Goal: Transaction & Acquisition: Purchase product/service

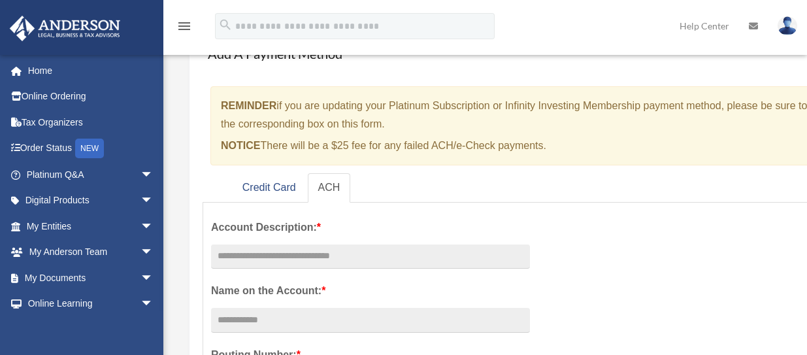
scroll to position [131, 0]
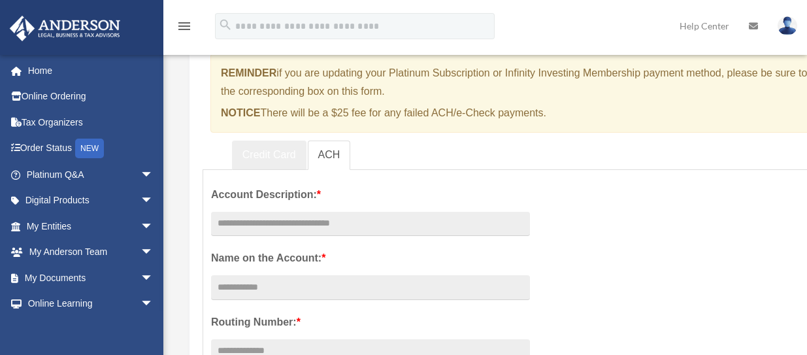
click at [267, 160] on link "Credit Card" at bounding box center [269, 155] width 75 height 29
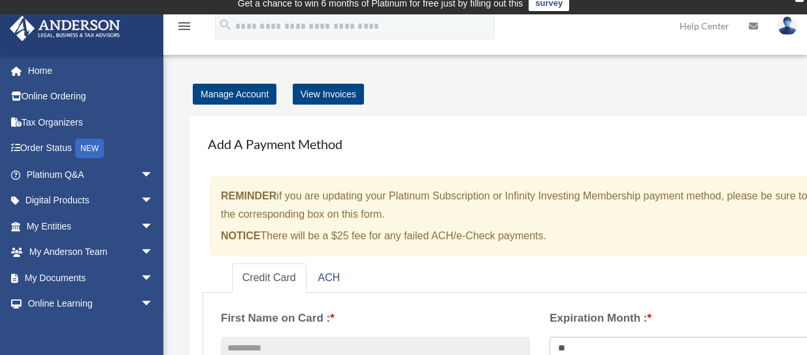
scroll to position [0, 0]
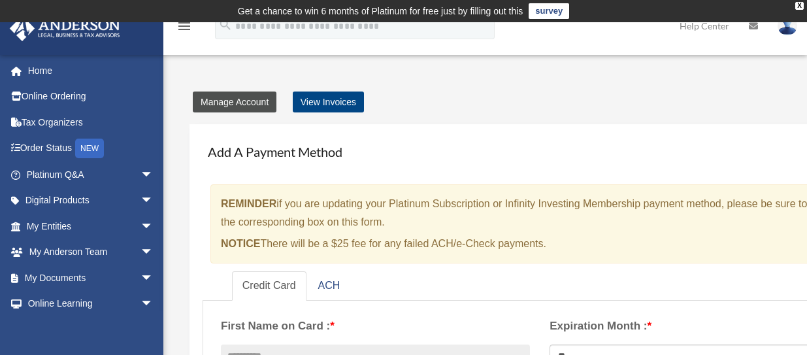
click at [240, 105] on link "Manage Account" at bounding box center [235, 102] width 84 height 21
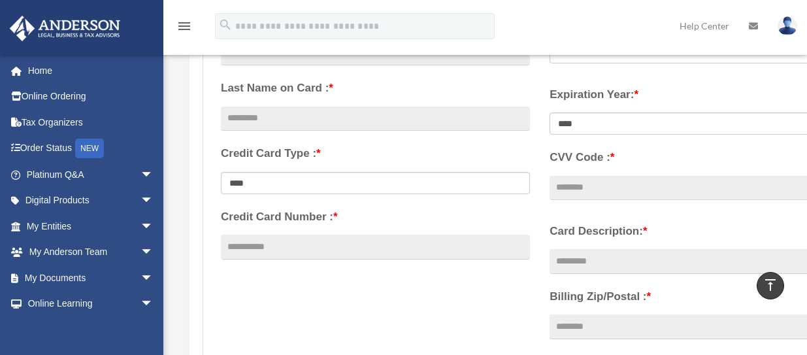
scroll to position [327, 0]
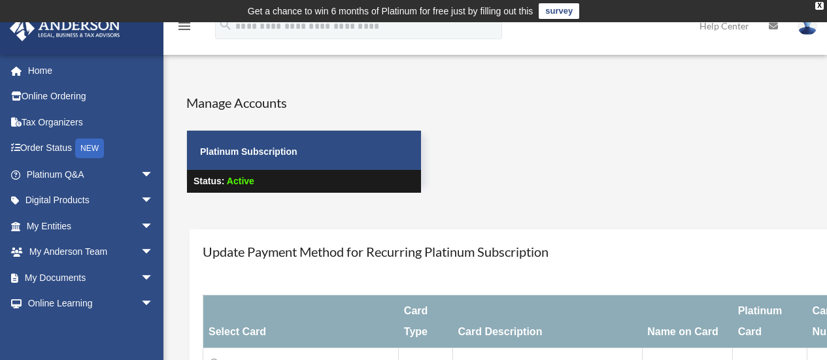
click at [186, 30] on icon "menu" at bounding box center [185, 26] width 16 height 16
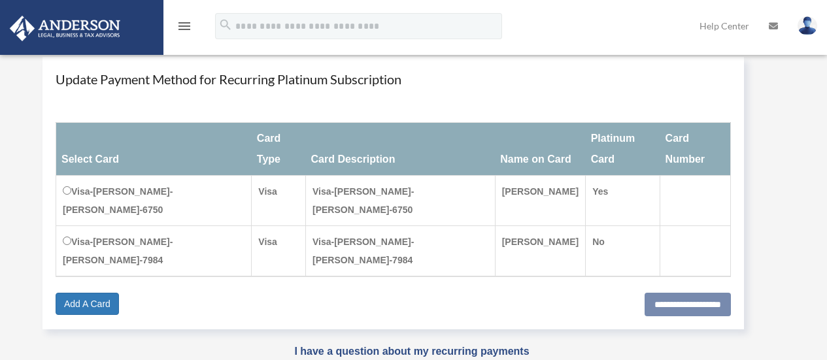
scroll to position [196, 0]
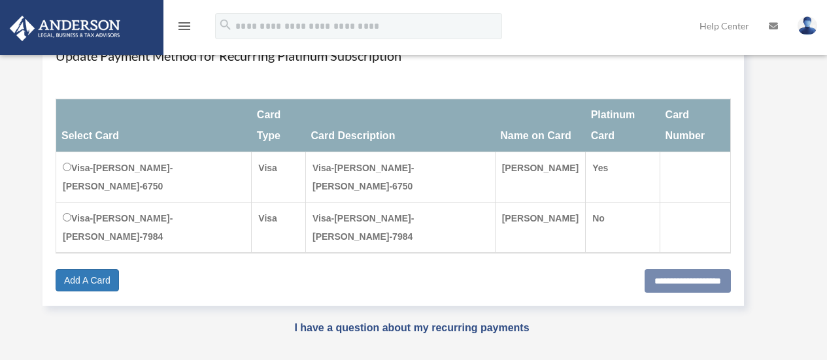
click at [667, 154] on td at bounding box center [695, 177] width 70 height 50
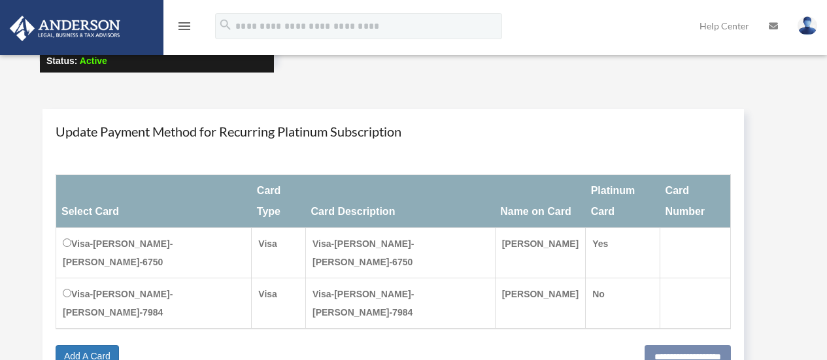
scroll to position [0, 0]
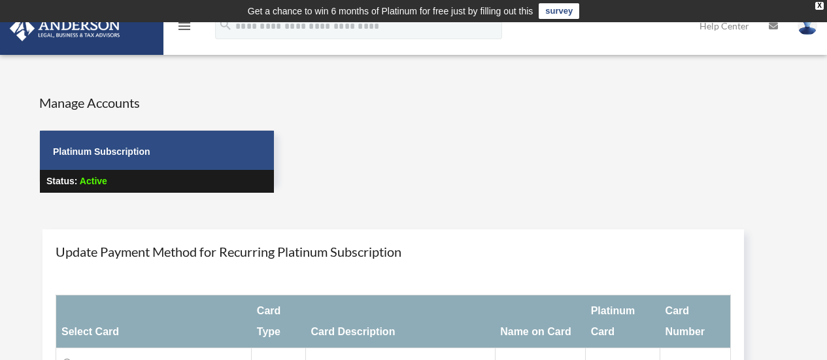
click at [187, 29] on icon "menu" at bounding box center [185, 26] width 16 height 16
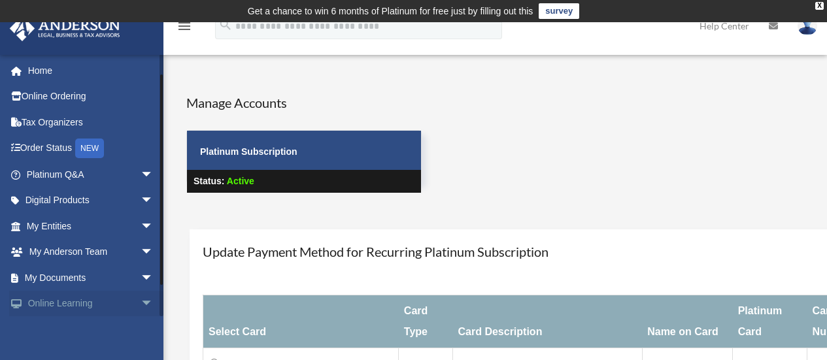
scroll to position [55, 0]
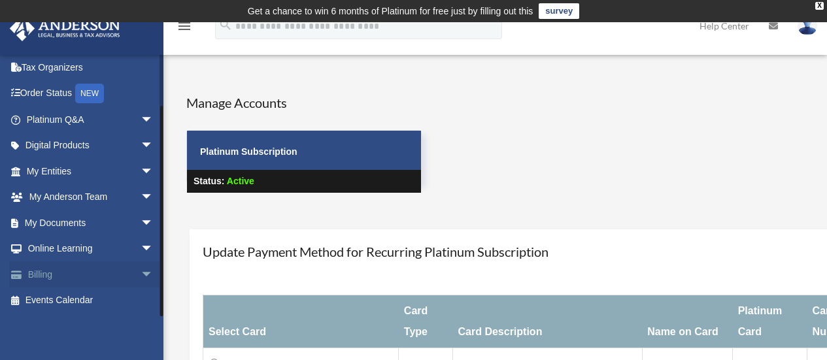
click at [141, 274] on span "arrow_drop_down" at bounding box center [154, 275] width 26 height 27
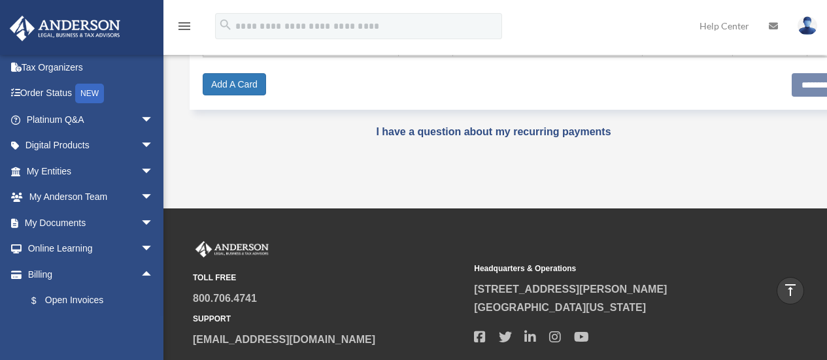
scroll to position [428, 0]
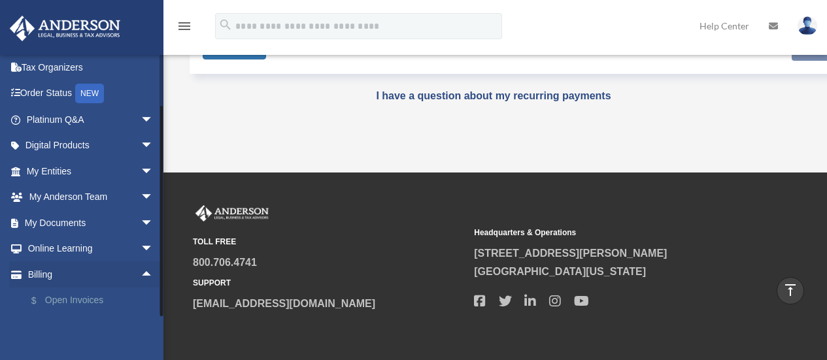
click at [71, 297] on link "$ Open Invoices" at bounding box center [95, 301] width 155 height 27
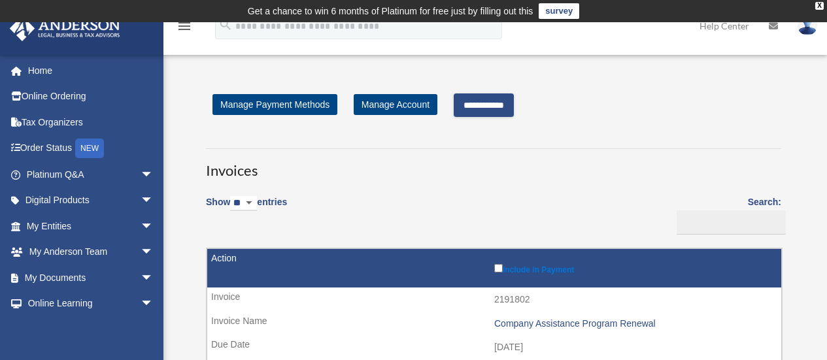
click at [493, 105] on input "**********" at bounding box center [484, 105] width 60 height 24
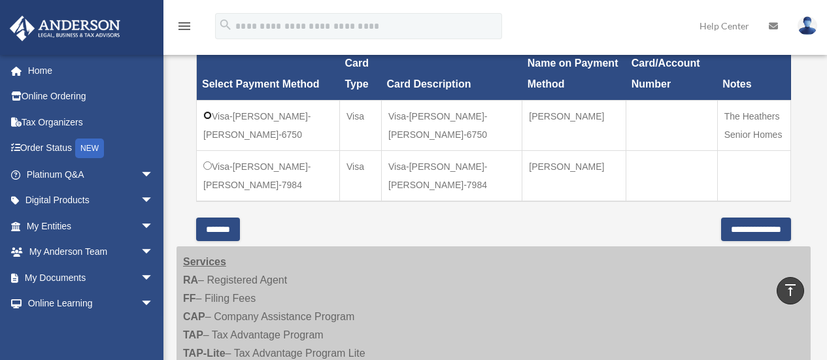
scroll to position [523, 0]
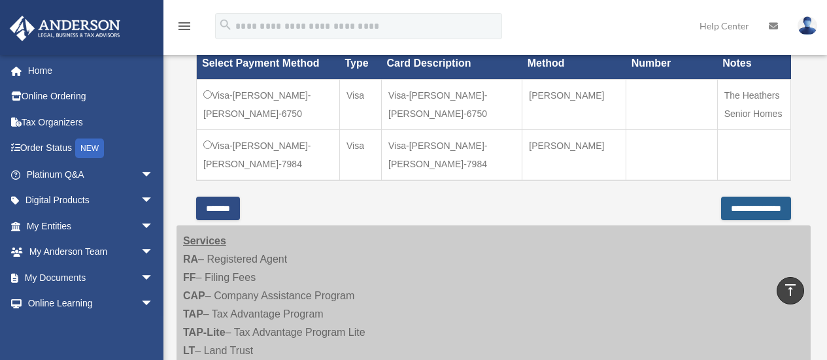
click at [721, 212] on input "**********" at bounding box center [756, 209] width 70 height 24
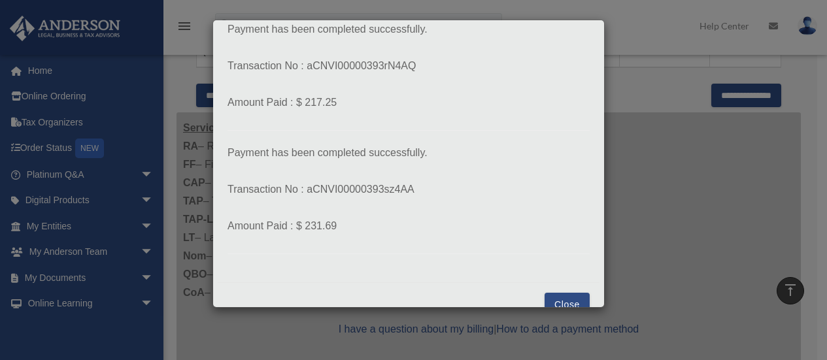
scroll to position [322, 0]
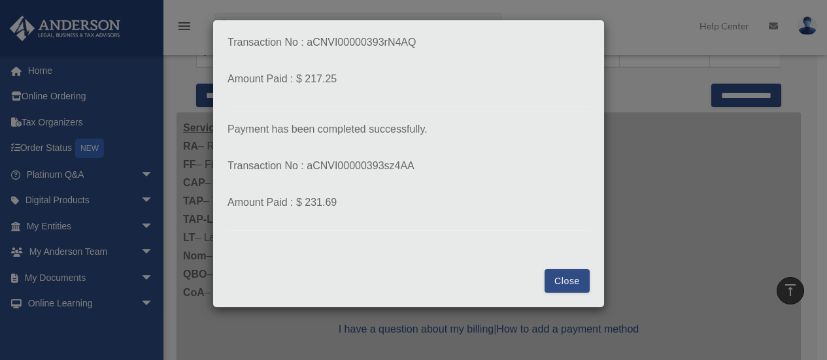
click at [553, 284] on button "Close" at bounding box center [567, 281] width 45 height 24
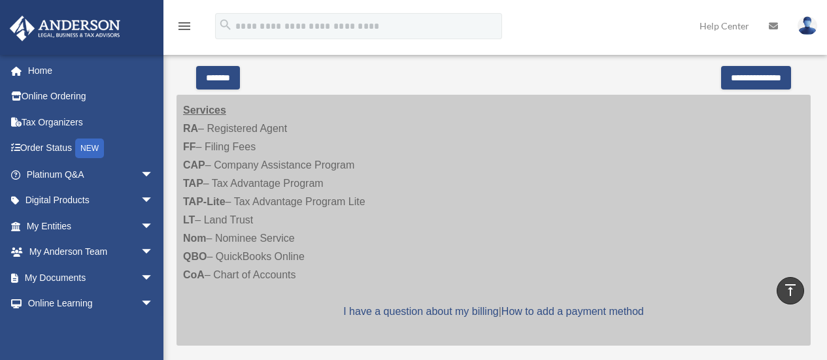
scroll to position [475, 0]
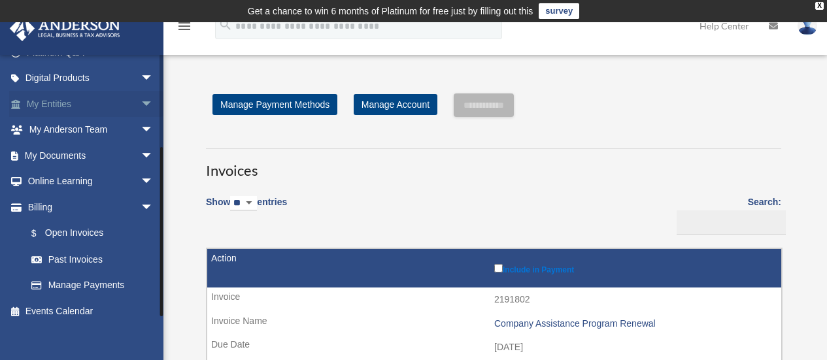
scroll to position [133, 0]
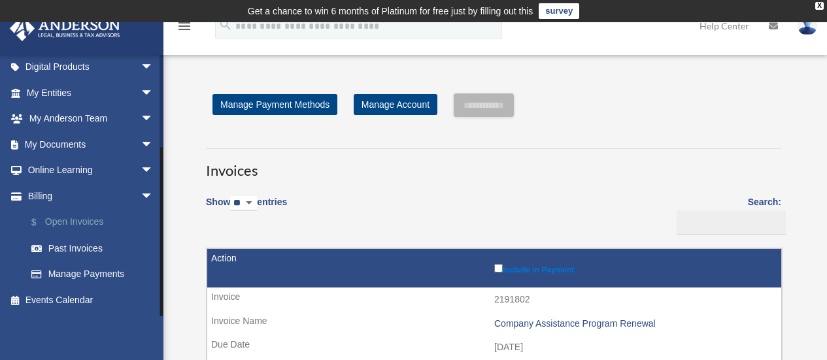
click at [75, 221] on link "$ Open Invoices" at bounding box center [95, 222] width 155 height 27
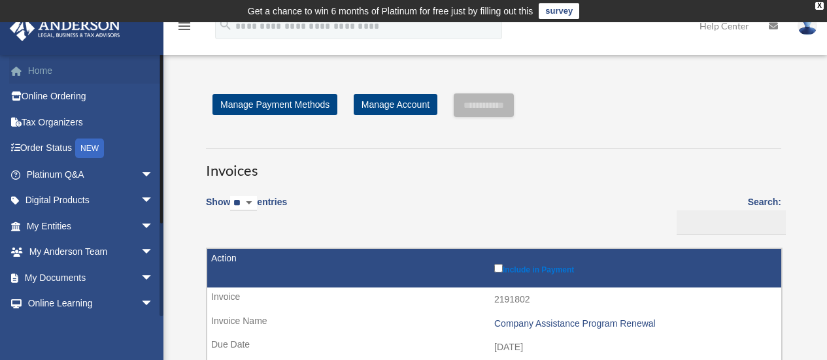
click at [46, 73] on link "Home" at bounding box center [91, 71] width 164 height 26
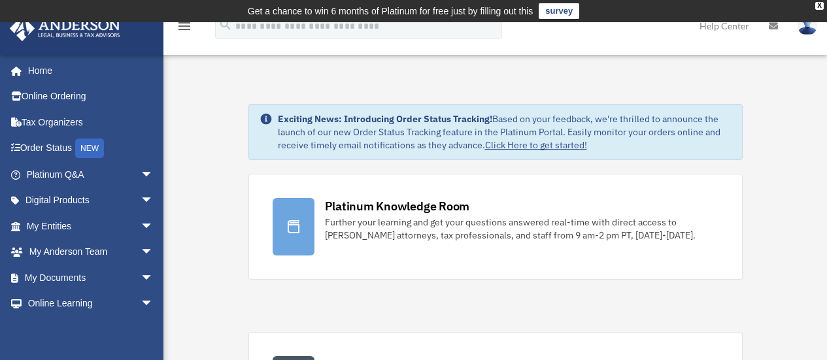
click at [806, 27] on img at bounding box center [808, 25] width 20 height 19
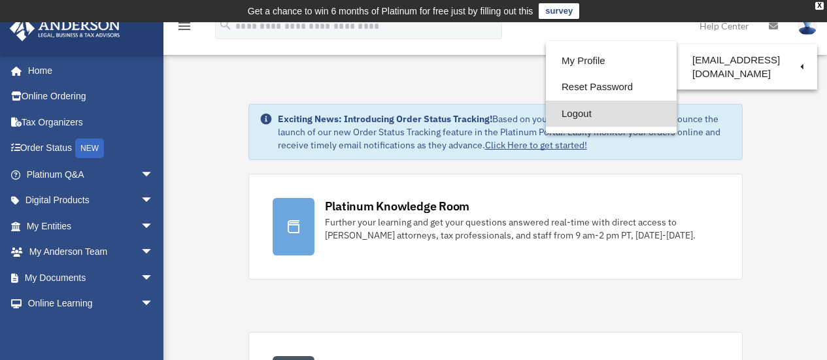
click at [565, 113] on link "Logout" at bounding box center [611, 114] width 131 height 27
